Goal: Task Accomplishment & Management: Use online tool/utility

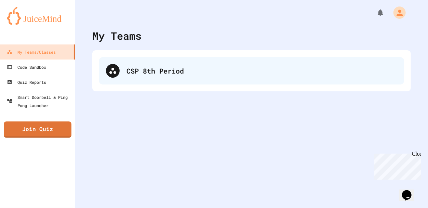
click at [109, 80] on div "CSP 8th Period" at bounding box center [251, 70] width 305 height 27
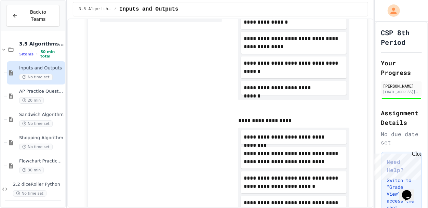
scroll to position [187, 0]
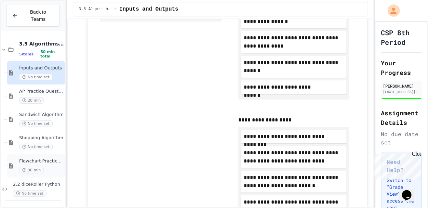
click at [54, 167] on div "30 min" at bounding box center [41, 170] width 45 height 6
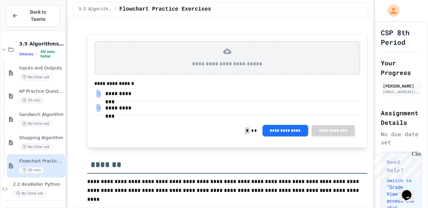
scroll to position [1043, 0]
click at [419, 154] on div "Close" at bounding box center [415, 154] width 9 height 9
click at [54, 97] on div "20 min" at bounding box center [41, 100] width 45 height 6
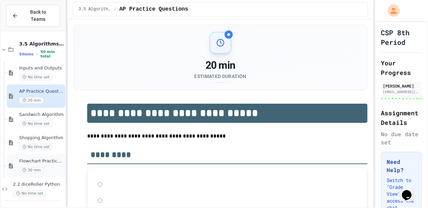
click at [49, 158] on div "Flowchart Practice Exercises 30 min" at bounding box center [41, 165] width 45 height 15
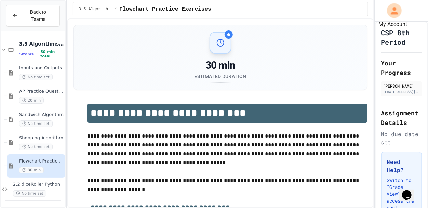
click at [391, 8] on icon "My Account" at bounding box center [394, 10] width 11 height 11
click at [414, 56] on div at bounding box center [214, 104] width 428 height 208
click at [401, 86] on div "[PERSON_NAME]" at bounding box center [401, 86] width 37 height 6
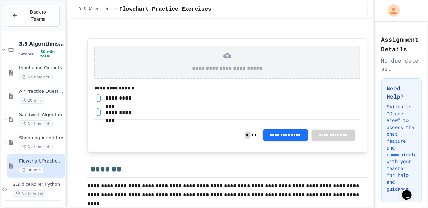
scroll to position [1043, 0]
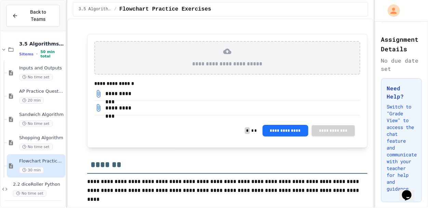
click at [127, 112] on div "**********" at bounding box center [117, 108] width 47 height 8
click at [278, 132] on button "**********" at bounding box center [285, 130] width 46 height 12
